Goal: Transaction & Acquisition: Purchase product/service

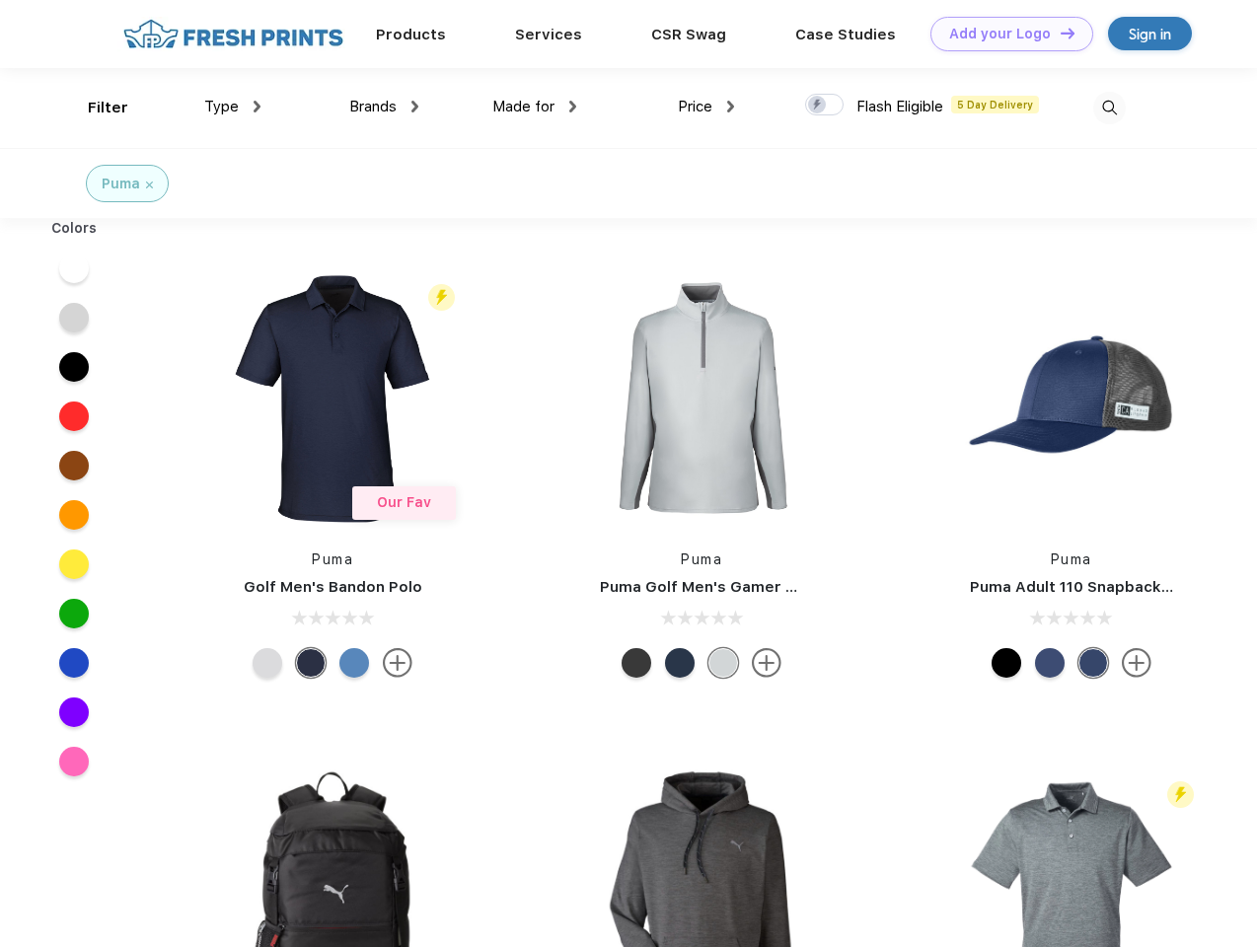
click at [1004, 34] on link "Add your Logo Design Tool" at bounding box center [1011, 34] width 163 height 35
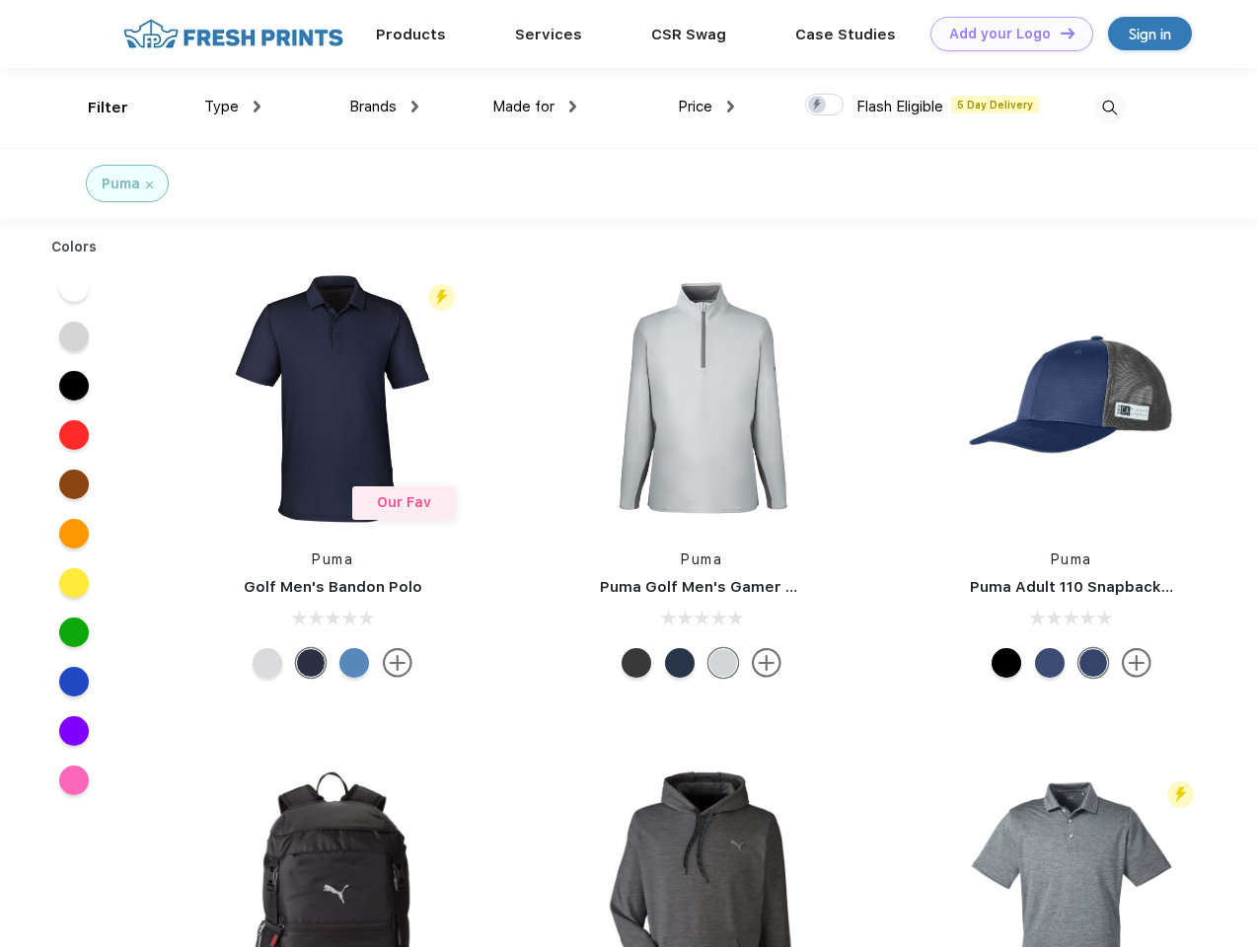
click at [0, 0] on div "Design Tool" at bounding box center [0, 0] width 0 height 0
click at [1058, 33] on link "Add your Logo Design Tool" at bounding box center [1011, 34] width 163 height 35
click at [95, 108] on div "Filter" at bounding box center [108, 108] width 40 height 23
click at [233, 107] on span "Type" at bounding box center [221, 107] width 35 height 18
click at [384, 107] on span "Brands" at bounding box center [372, 107] width 47 height 18
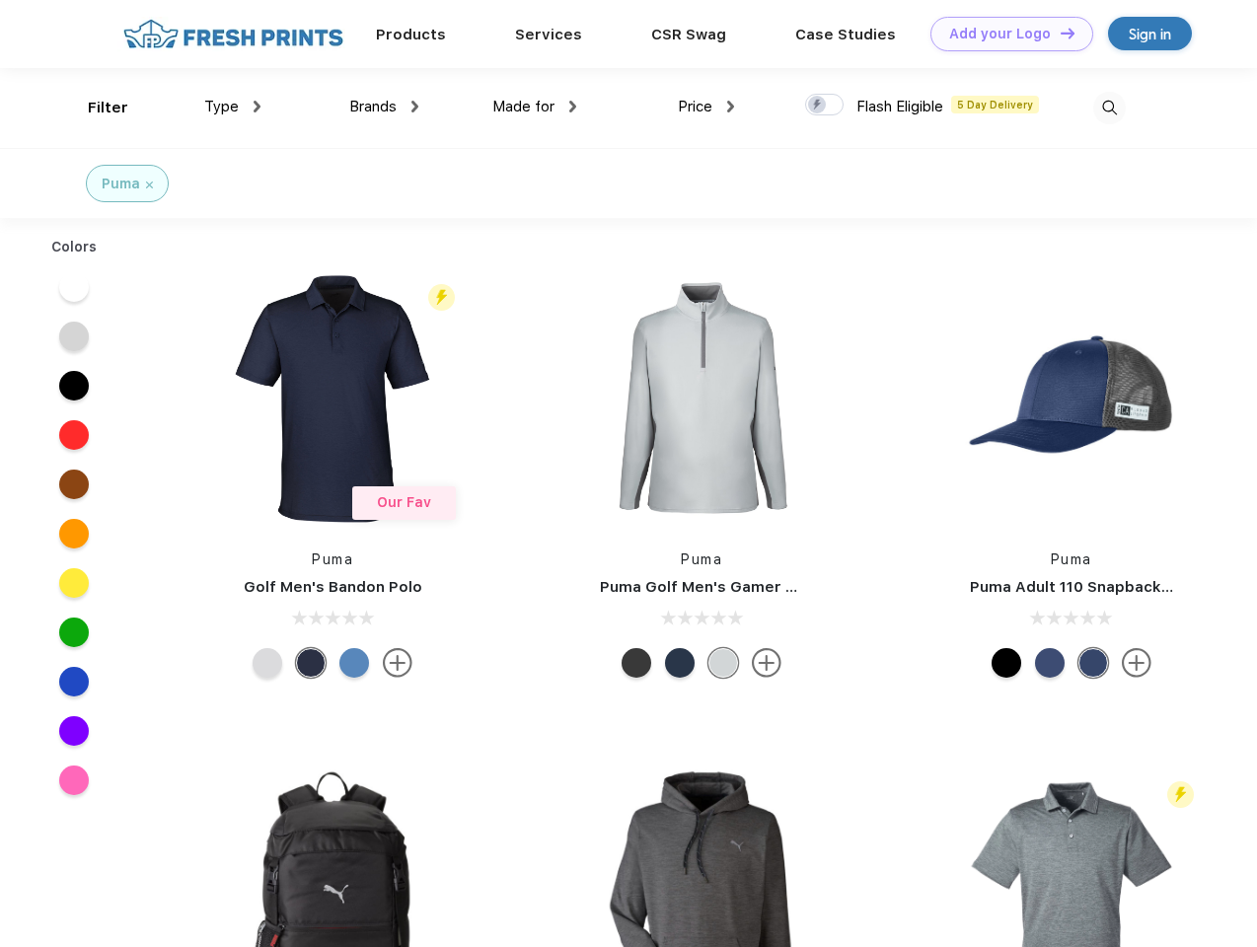
click at [535, 107] on span "Made for" at bounding box center [523, 107] width 62 height 18
click at [706, 107] on span "Price" at bounding box center [695, 107] width 35 height 18
click at [825, 106] on div at bounding box center [824, 105] width 38 height 22
click at [818, 106] on input "checkbox" at bounding box center [811, 99] width 13 height 13
click at [1109, 108] on img at bounding box center [1109, 108] width 33 height 33
